Goal: Task Accomplishment & Management: Use online tool/utility

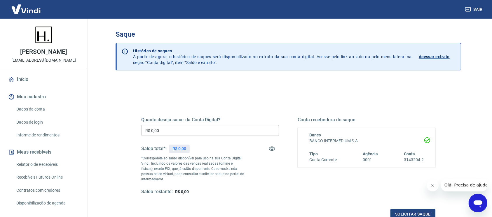
click at [191, 127] on input "R$ 0,00" at bounding box center [210, 130] width 138 height 11
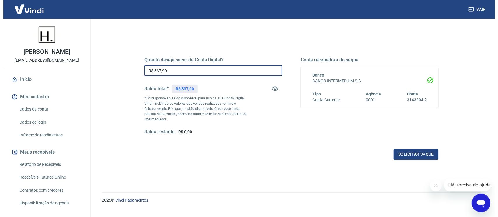
scroll to position [67, 0]
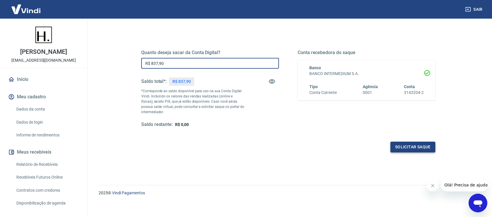
type input "R$ 837,90"
click at [408, 147] on button "Solicitar saque" at bounding box center [412, 147] width 45 height 11
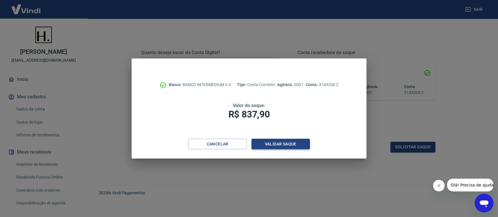
click at [298, 145] on button "Validar saque" at bounding box center [280, 144] width 58 height 11
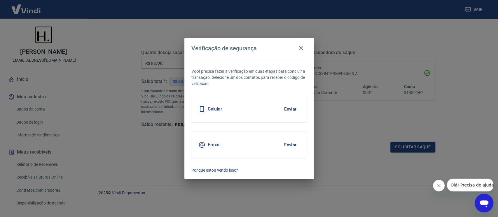
click at [292, 145] on button "Enviar" at bounding box center [290, 145] width 19 height 12
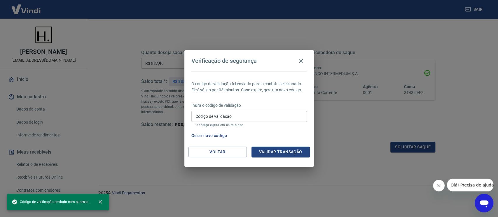
click at [273, 111] on input "Código de validação" at bounding box center [248, 116] width 115 height 11
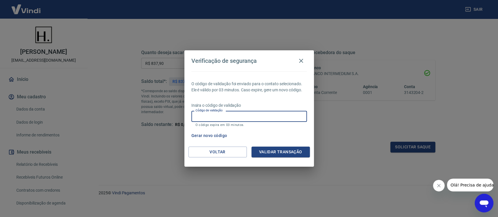
paste input "538918"
type input "538918"
click at [287, 154] on button "Validar transação" at bounding box center [280, 152] width 58 height 11
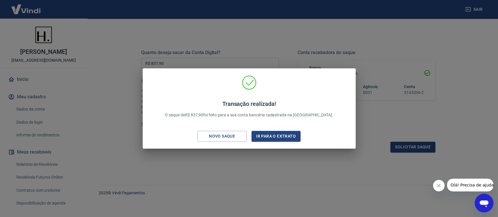
click at [388, 122] on div "Transação realizada! O saque de R$ 837,90 foi feito para a sua conta bancária c…" at bounding box center [249, 108] width 498 height 217
